Goal: Information Seeking & Learning: Learn about a topic

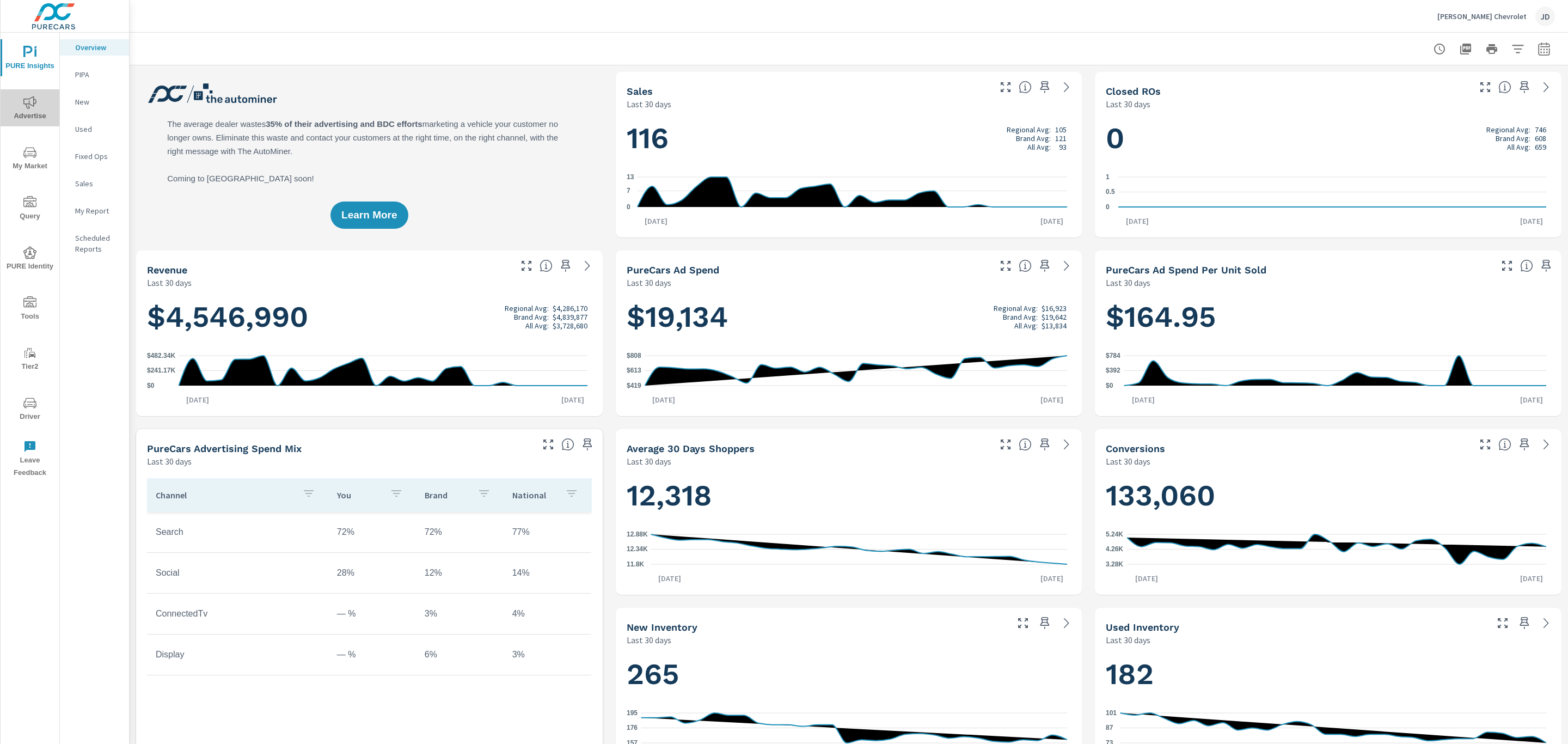
click at [25, 110] on span "Advertise" at bounding box center [30, 109] width 52 height 27
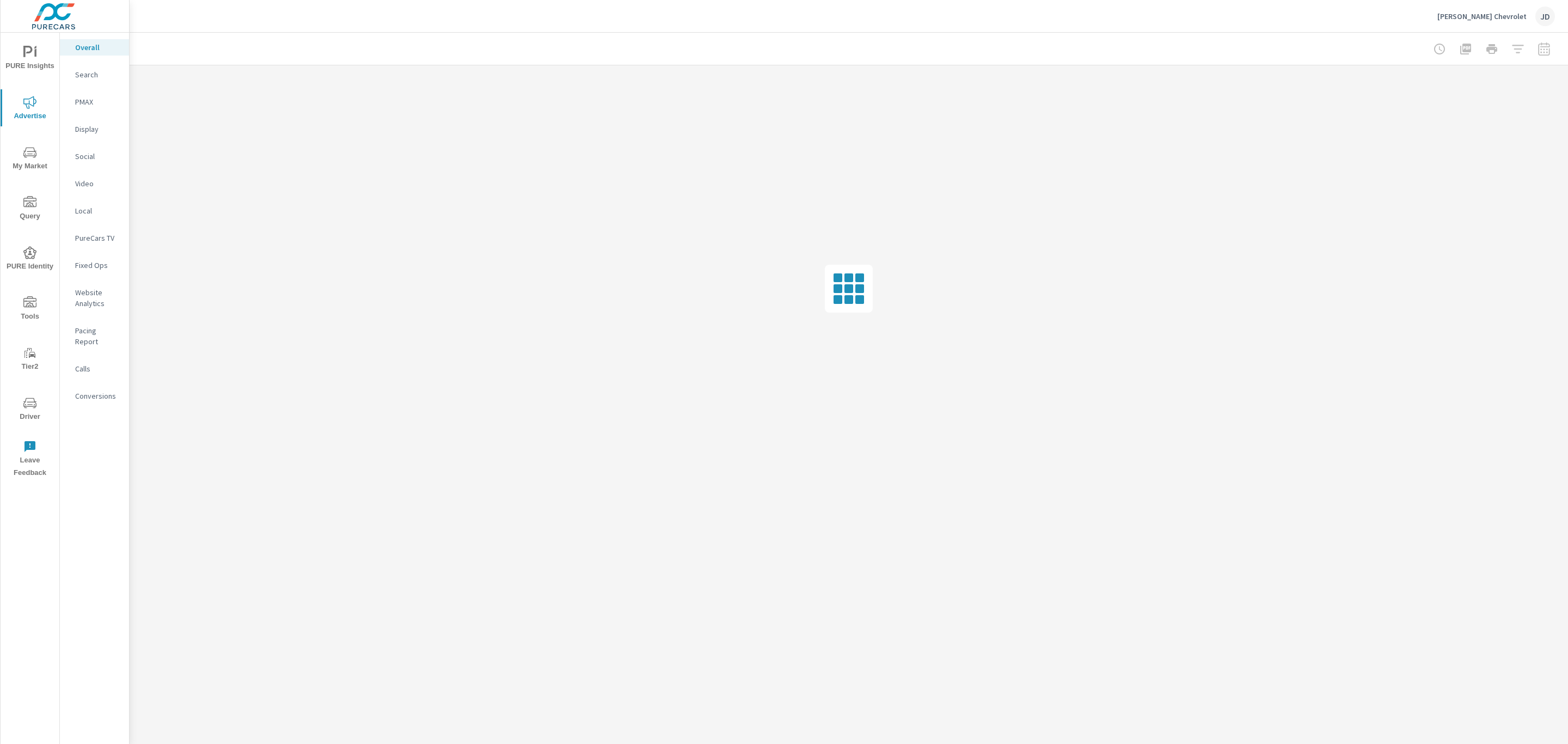
click at [89, 76] on p "Search" at bounding box center [98, 74] width 45 height 11
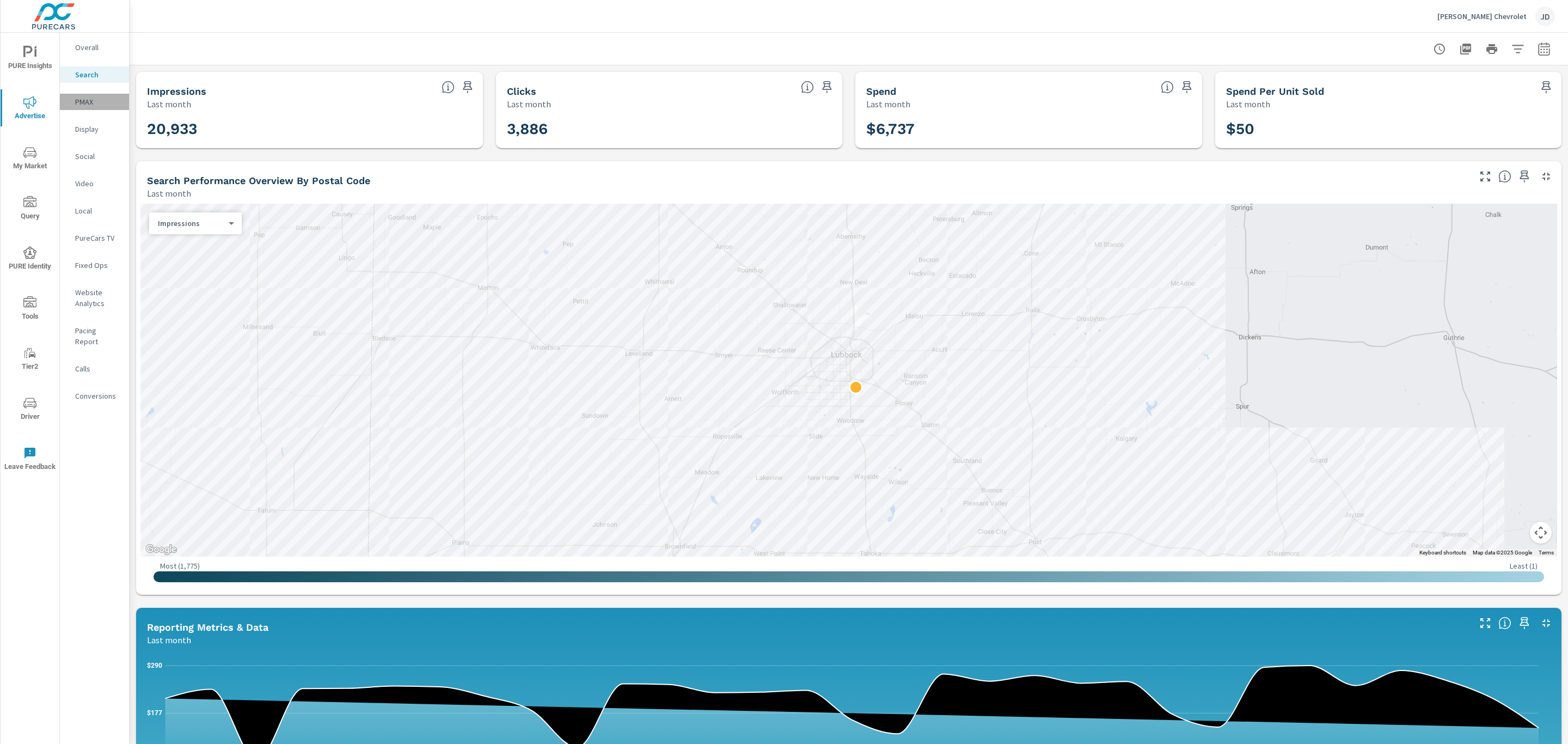
click at [88, 106] on p "PMAX" at bounding box center [98, 102] width 45 height 11
